Goal: Navigation & Orientation: Find specific page/section

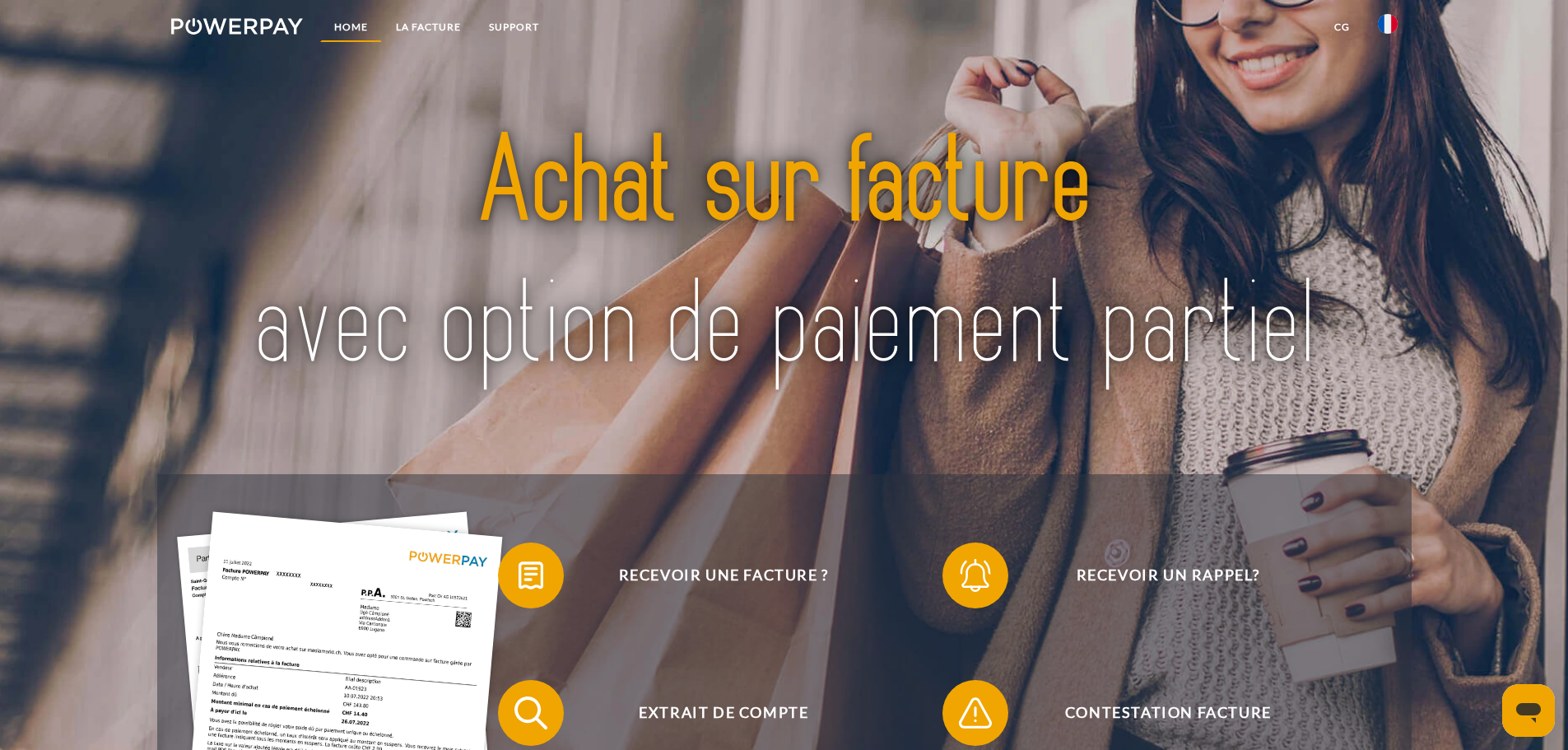
click at [360, 25] on link "Home" at bounding box center [351, 27] width 61 height 30
click at [1390, 23] on img at bounding box center [1388, 24] width 20 height 20
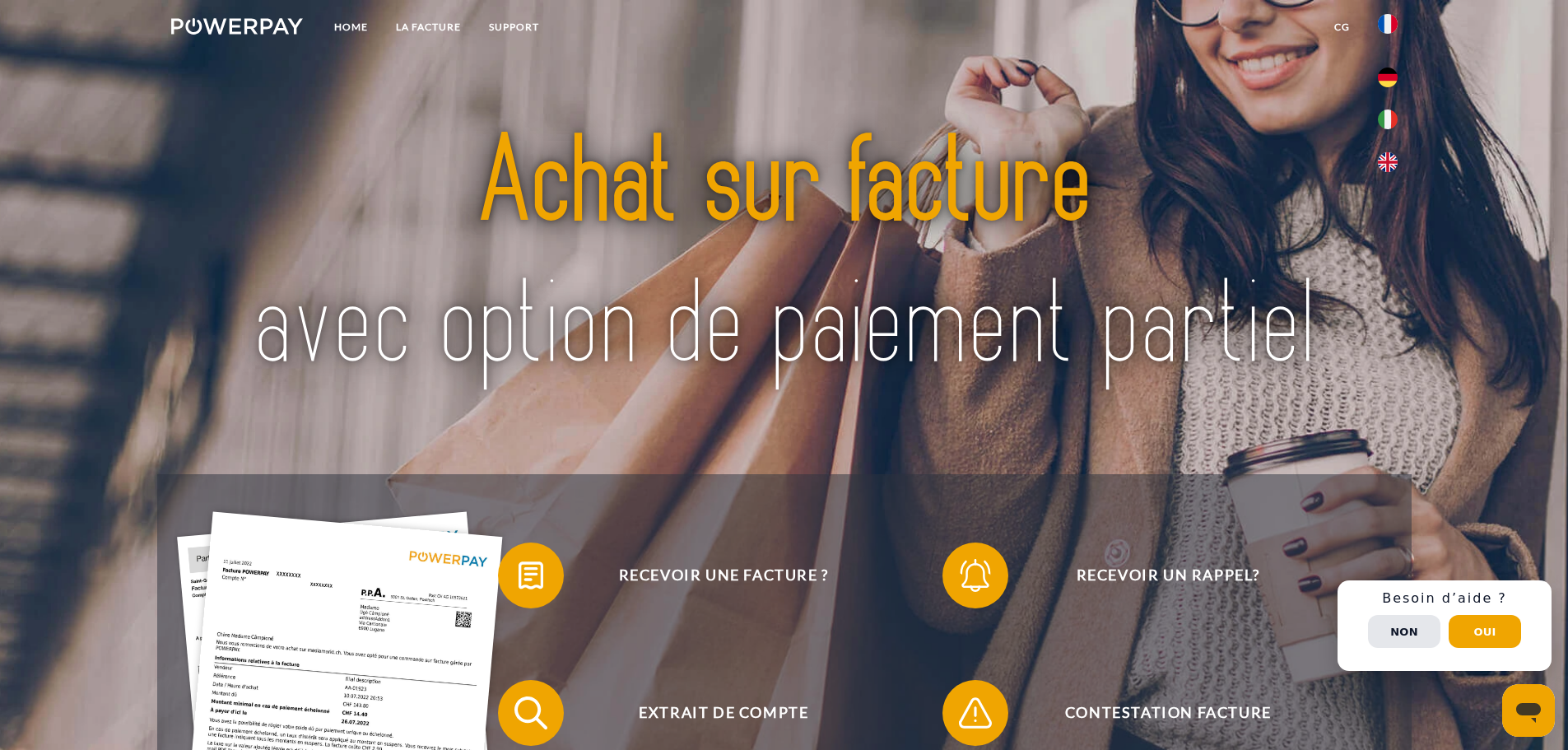
click at [1390, 23] on img at bounding box center [1388, 24] width 20 height 20
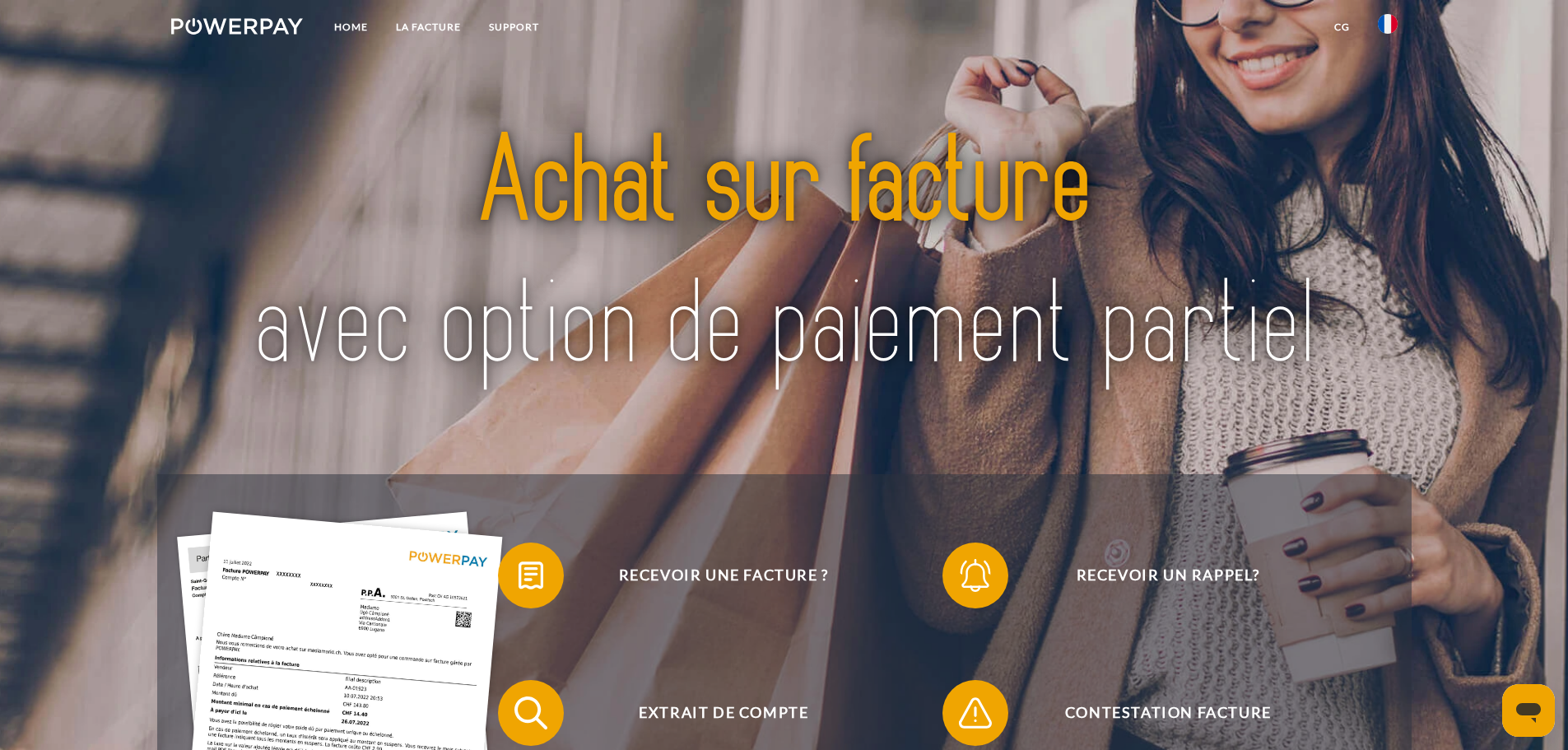
click at [1337, 30] on link "CG" at bounding box center [1342, 27] width 44 height 30
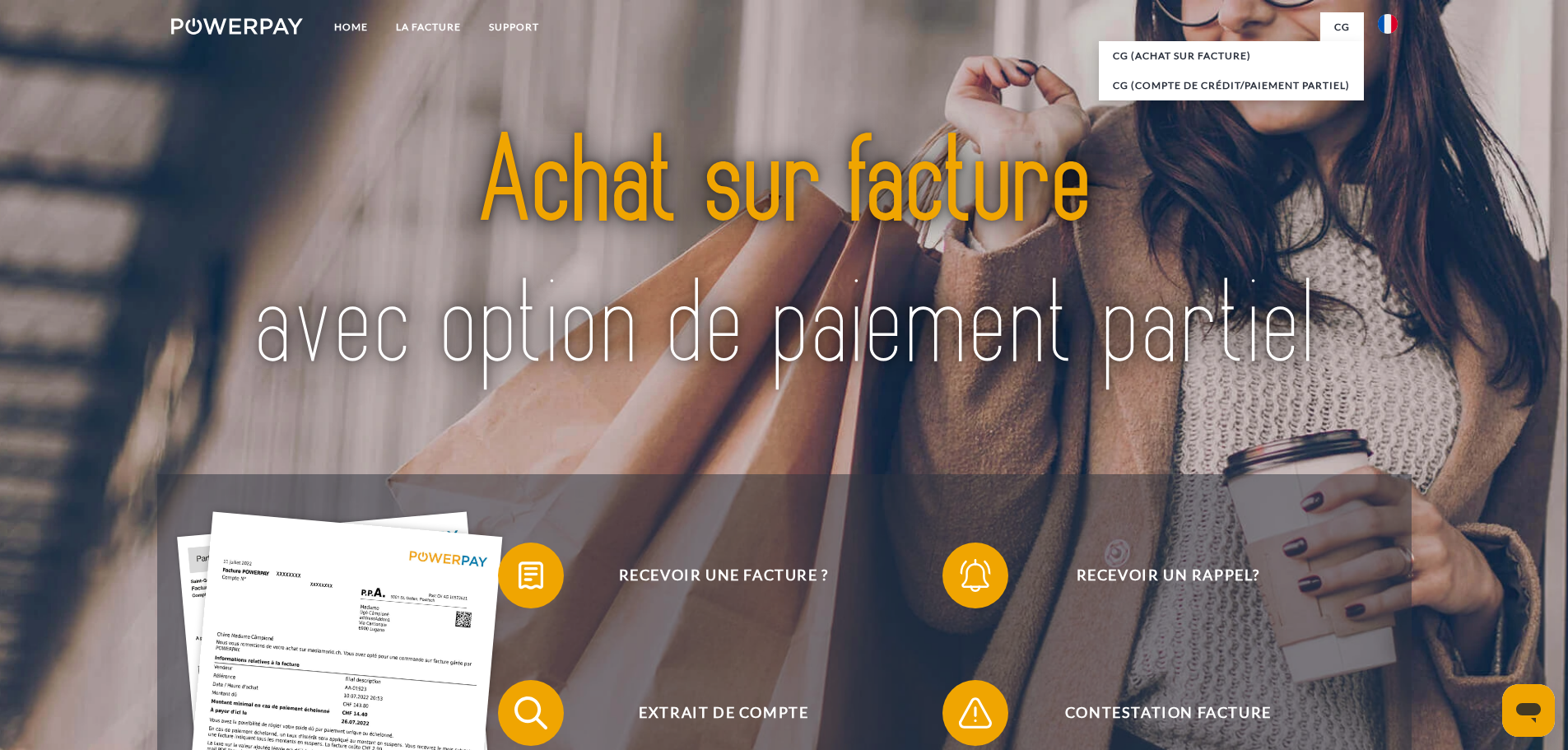
click at [1342, 25] on link "CG" at bounding box center [1342, 27] width 44 height 30
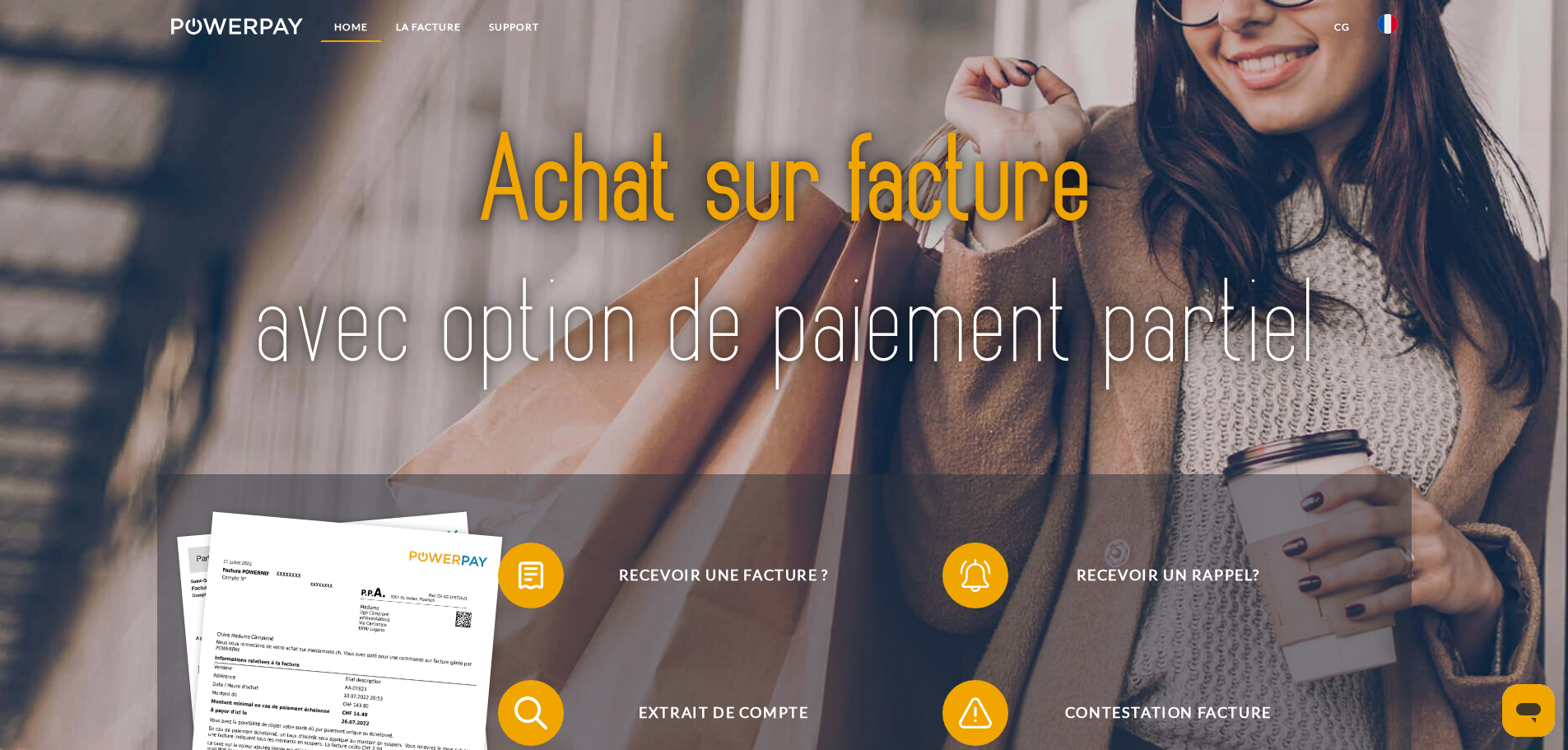
click at [350, 25] on link "Home" at bounding box center [351, 27] width 61 height 30
click at [438, 31] on link "LA FACTURE" at bounding box center [428, 27] width 93 height 30
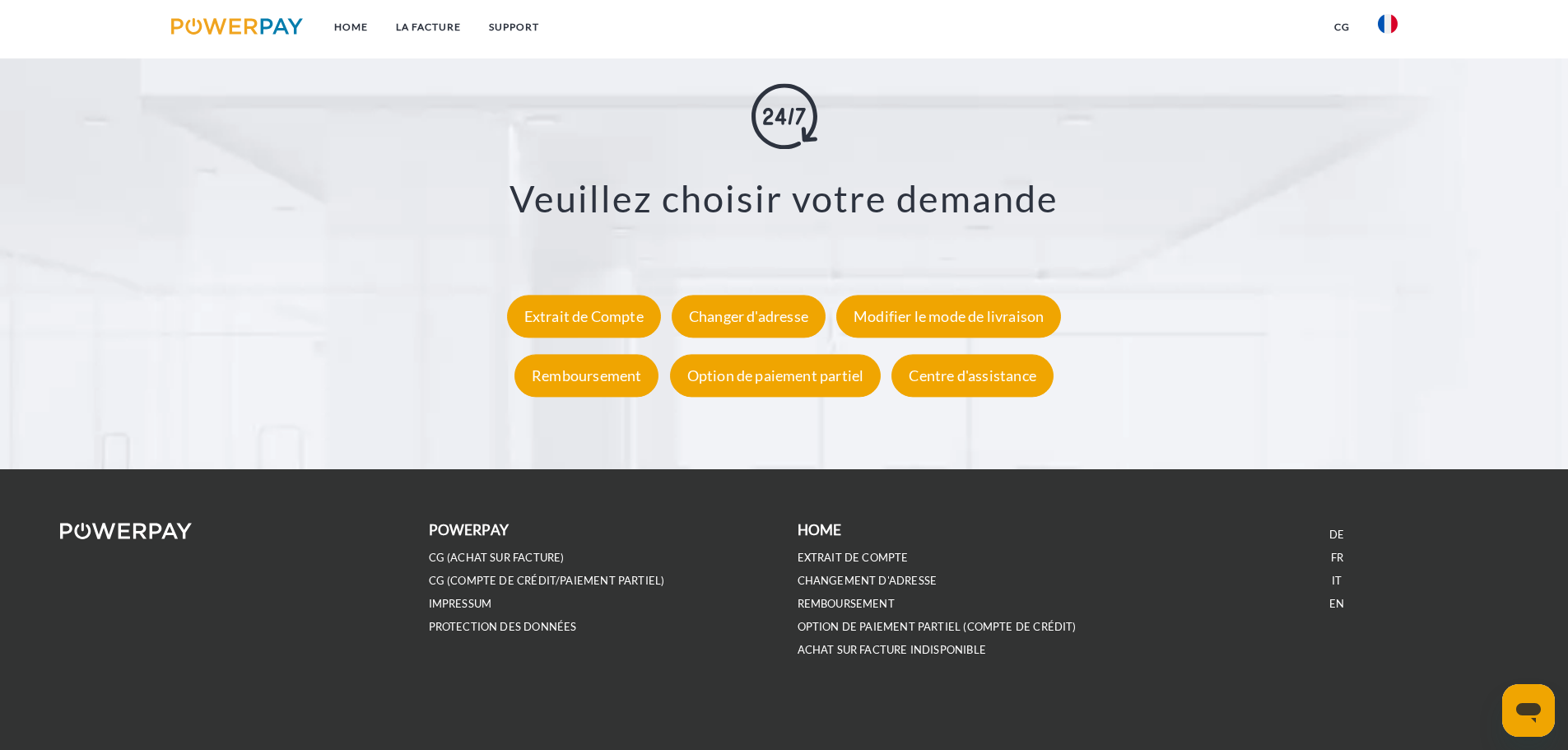
scroll to position [3054, 0]
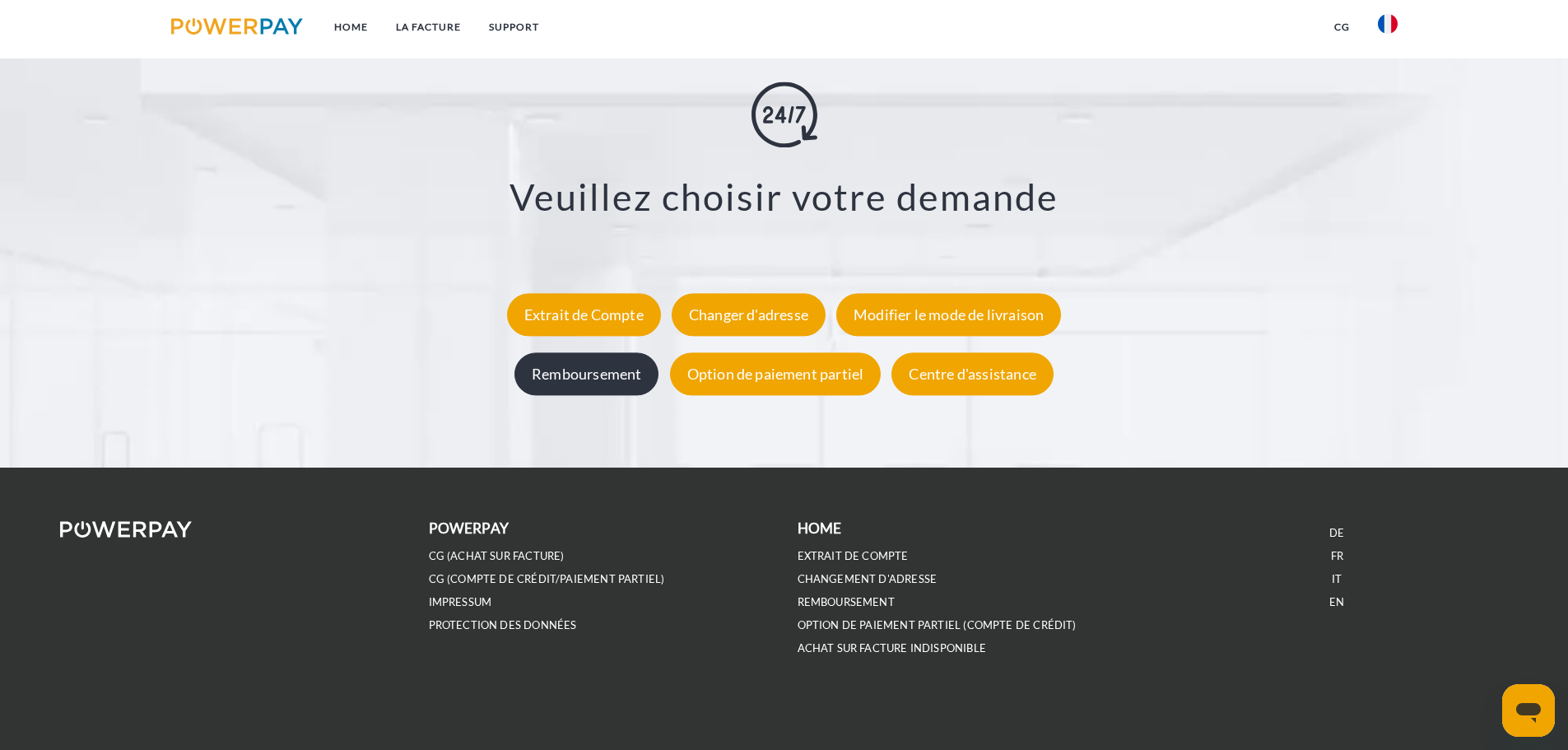
click at [619, 370] on div "Remboursement" at bounding box center [587, 373] width 144 height 43
